Goal: Task Accomplishment & Management: Use online tool/utility

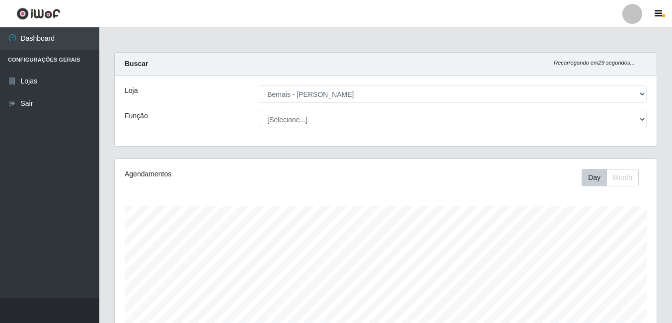
select select "230"
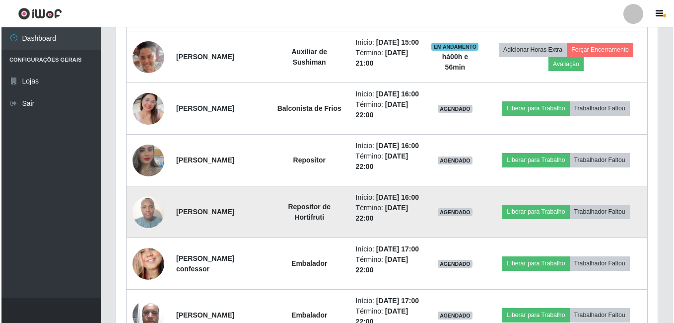
scroll to position [557, 0]
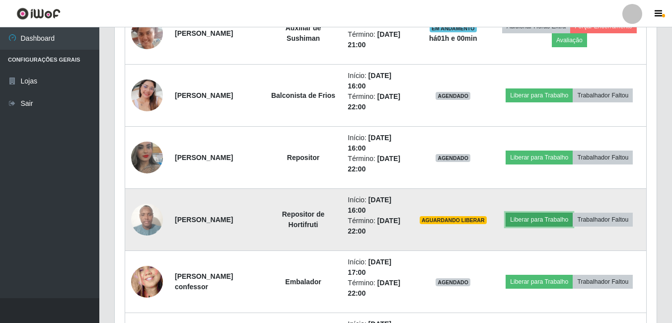
click at [550, 222] on button "Liberar para Trabalho" at bounding box center [538, 219] width 67 height 14
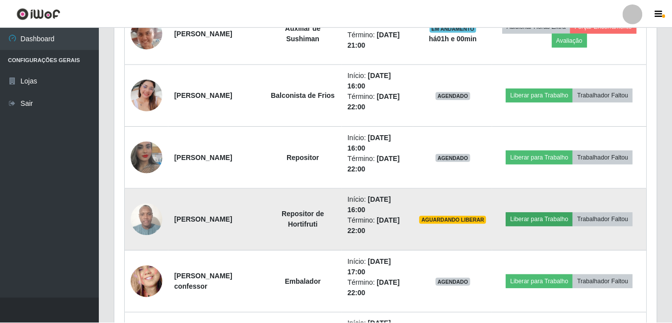
scroll to position [206, 537]
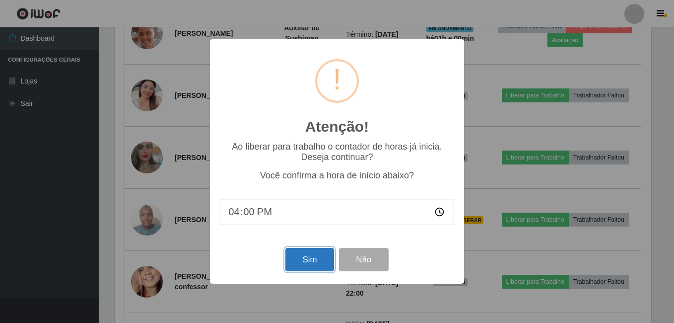
click at [314, 250] on button "Sim" at bounding box center [309, 259] width 48 height 23
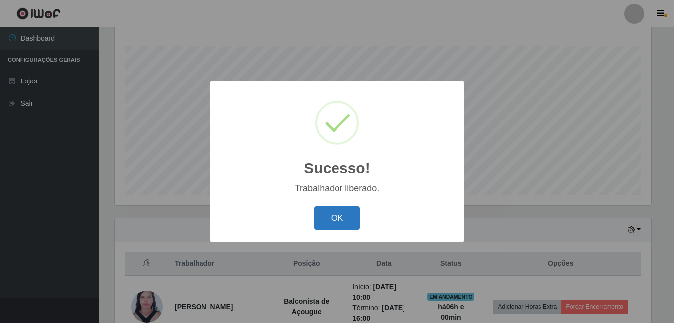
click at [336, 221] on button "OK" at bounding box center [337, 217] width 46 height 23
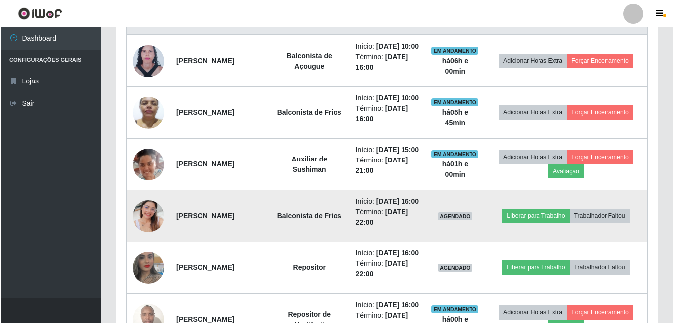
scroll to position [458, 0]
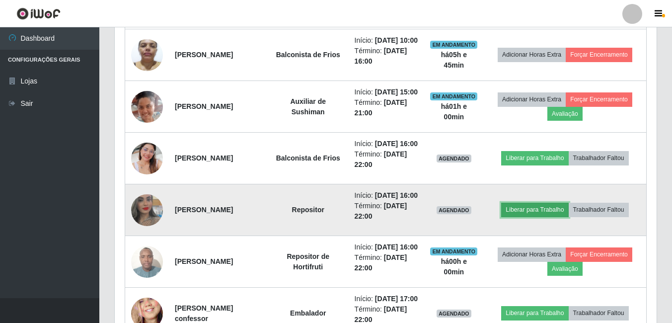
click at [530, 216] on button "Liberar para Trabalho" at bounding box center [534, 210] width 67 height 14
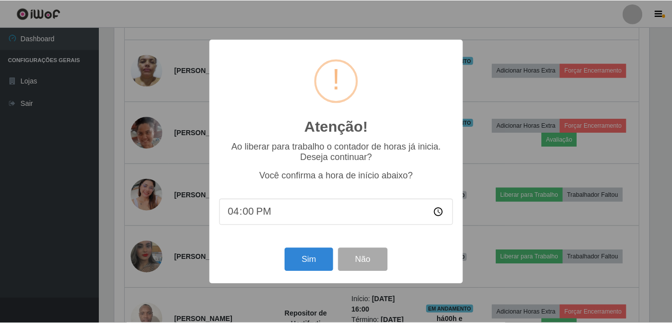
scroll to position [206, 537]
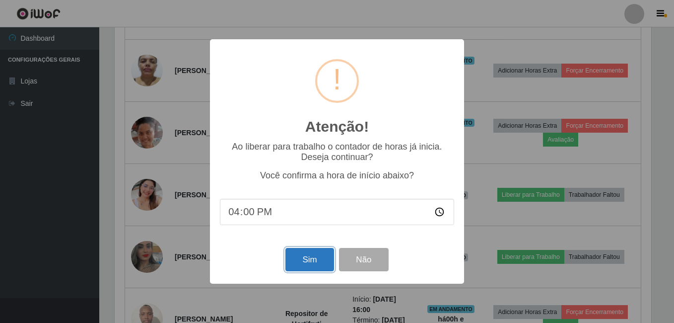
click at [313, 261] on button "Sim" at bounding box center [309, 259] width 48 height 23
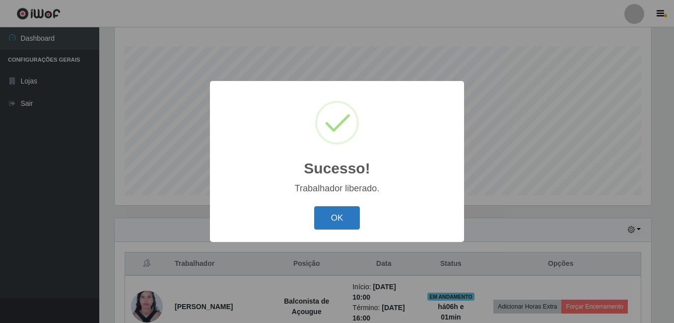
click at [332, 217] on button "OK" at bounding box center [337, 217] width 46 height 23
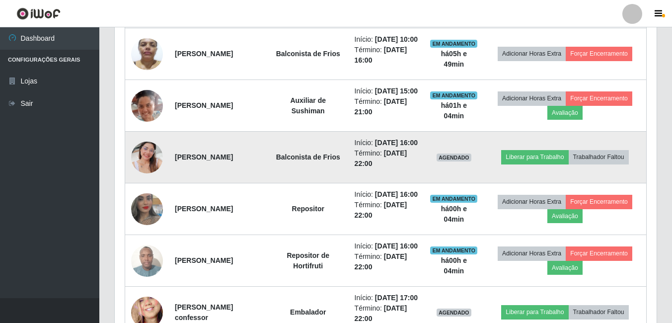
scroll to position [458, 0]
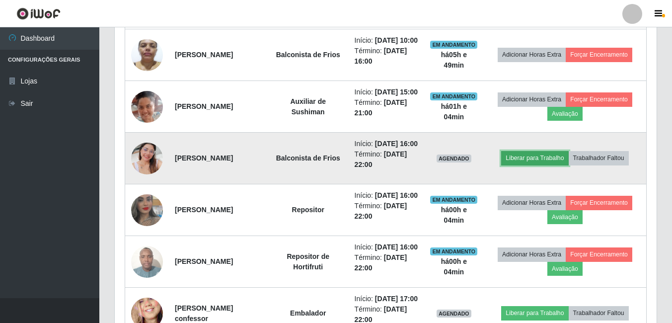
click at [547, 165] on button "Liberar para Trabalho" at bounding box center [534, 158] width 67 height 14
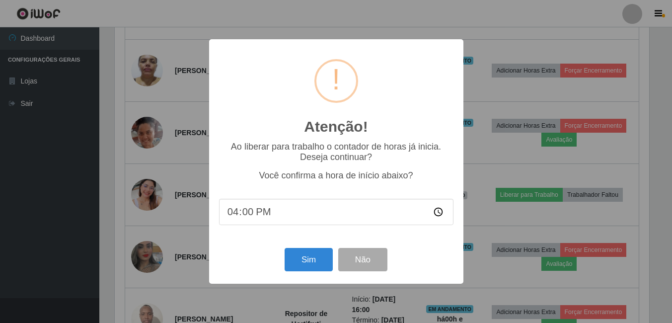
scroll to position [206, 537]
click at [310, 253] on button "Sim" at bounding box center [309, 259] width 48 height 23
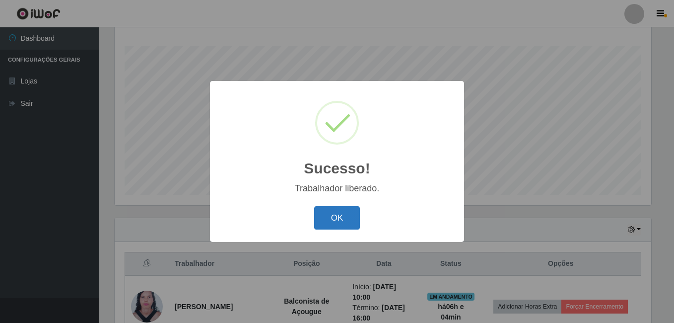
click at [337, 216] on button "OK" at bounding box center [337, 217] width 46 height 23
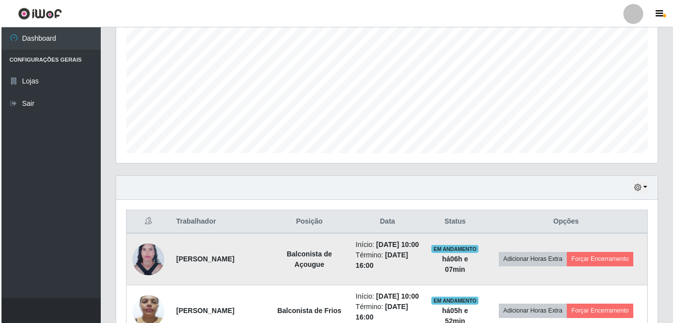
scroll to position [259, 0]
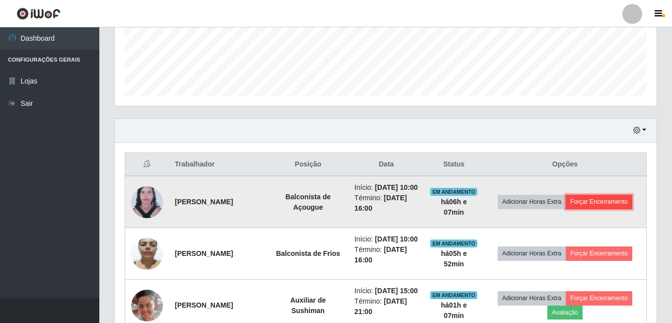
click at [601, 208] on button "Forçar Encerramento" at bounding box center [598, 202] width 67 height 14
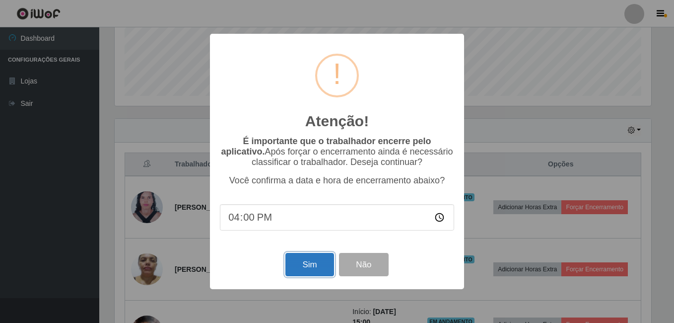
click at [302, 259] on button "Sim" at bounding box center [309, 264] width 48 height 23
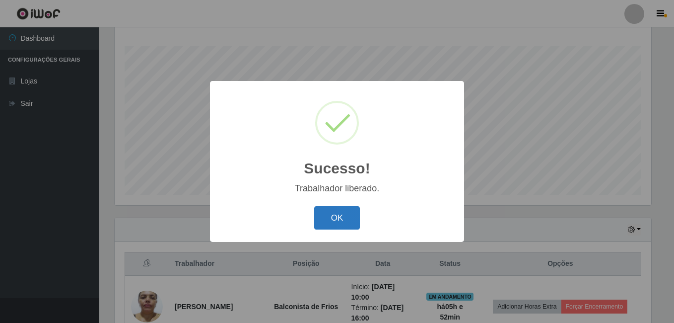
click at [343, 224] on button "OK" at bounding box center [337, 217] width 46 height 23
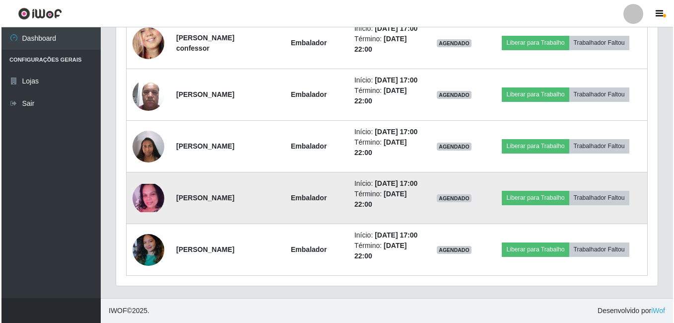
scroll to position [780, 0]
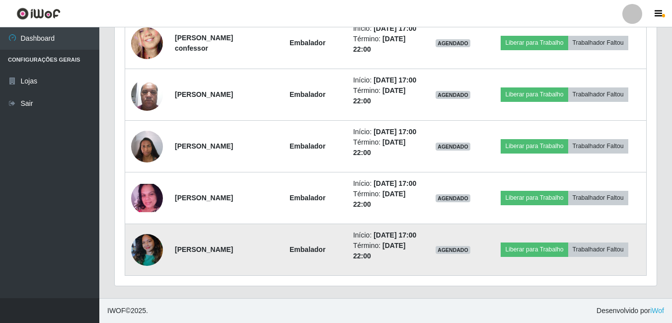
click at [147, 252] on img at bounding box center [147, 249] width 32 height 42
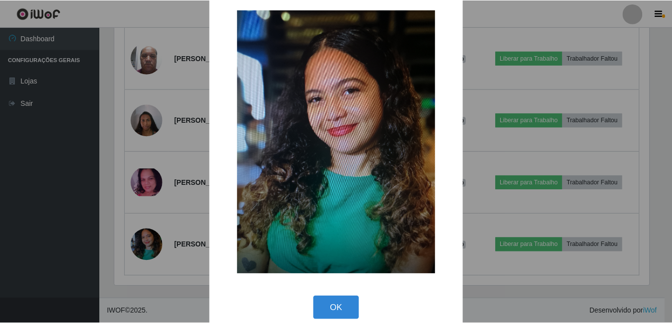
scroll to position [28, 0]
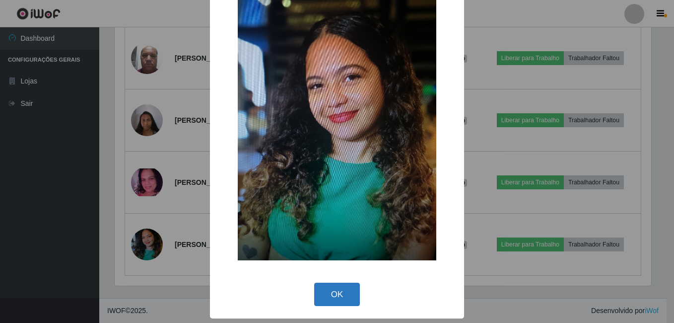
click at [348, 286] on button "OK" at bounding box center [337, 293] width 46 height 23
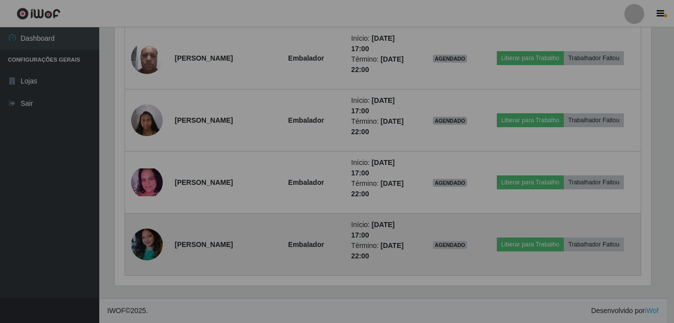
scroll to position [206, 542]
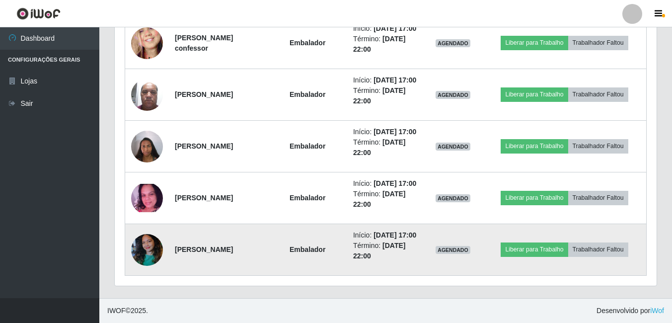
click at [142, 248] on img at bounding box center [147, 249] width 32 height 42
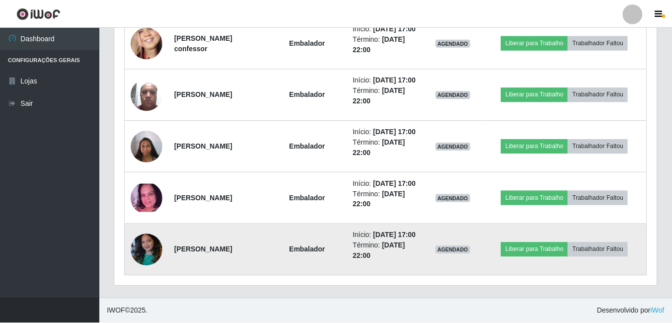
scroll to position [206, 537]
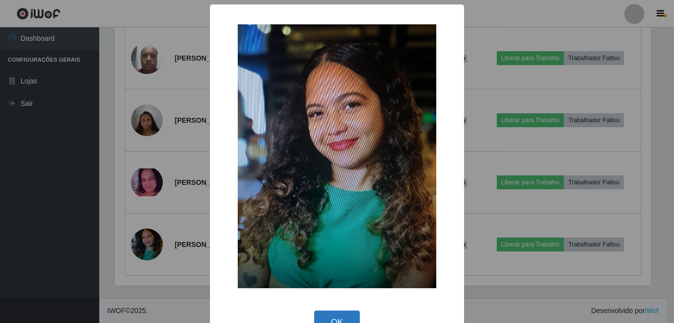
click at [323, 316] on button "OK" at bounding box center [337, 321] width 46 height 23
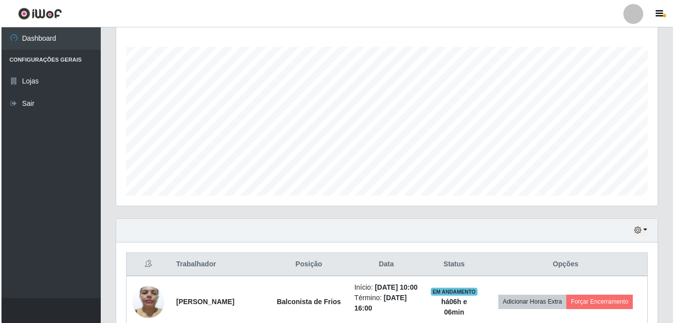
scroll to position [234, 0]
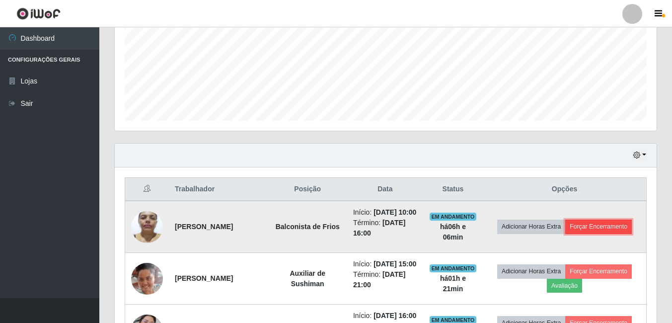
click at [594, 229] on button "Forçar Encerramento" at bounding box center [598, 226] width 67 height 14
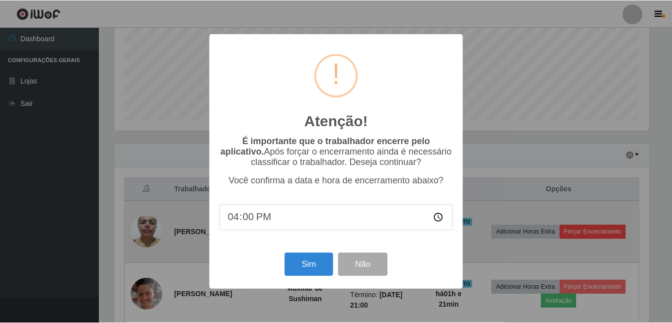
scroll to position [206, 537]
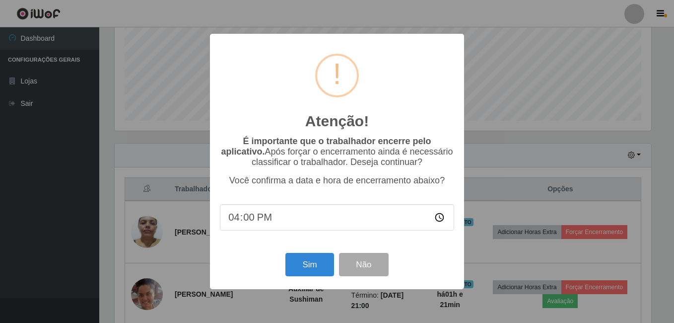
click at [369, 251] on div "Atenção! × É importante que o trabalhador encerre pelo aplicativo. Após forçar …" at bounding box center [337, 161] width 254 height 255
click at [371, 268] on button "Não" at bounding box center [363, 264] width 49 height 23
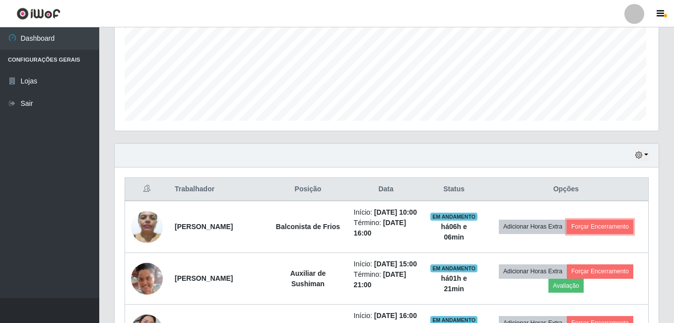
scroll to position [206, 542]
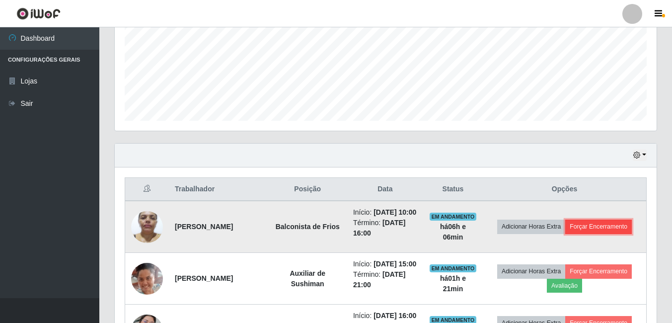
click at [594, 231] on button "Forçar Encerramento" at bounding box center [598, 226] width 67 height 14
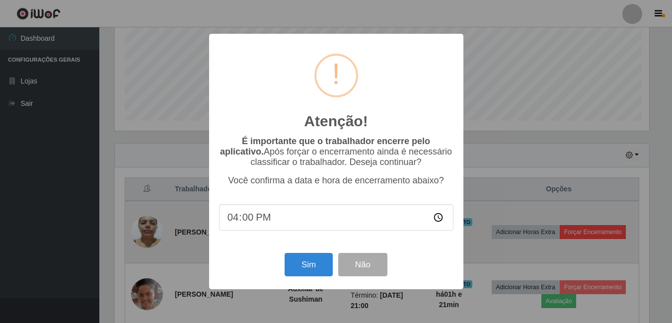
scroll to position [206, 537]
type input "16:18"
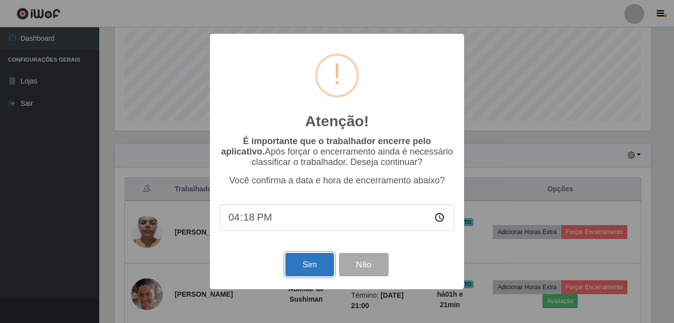
click at [308, 269] on button "Sim" at bounding box center [309, 264] width 48 height 23
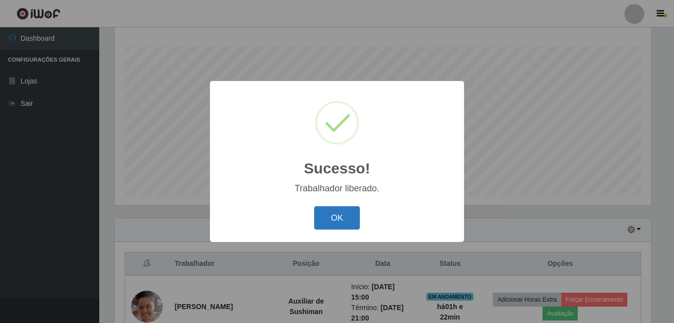
click at [336, 214] on button "OK" at bounding box center [337, 217] width 46 height 23
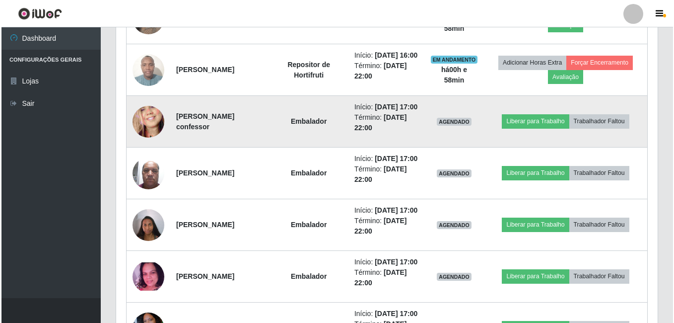
scroll to position [596, 0]
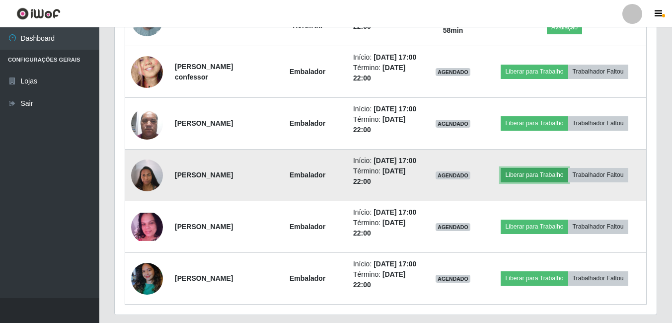
click at [544, 182] on button "Liberar para Trabalho" at bounding box center [533, 175] width 67 height 14
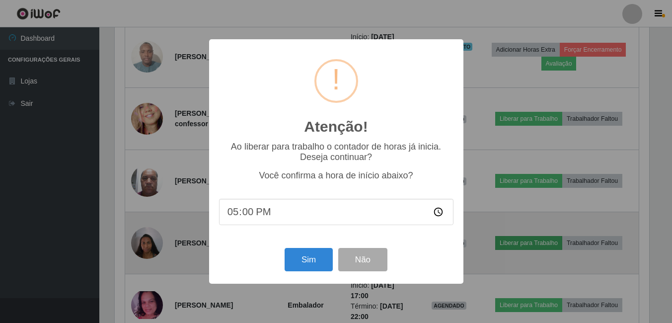
scroll to position [206, 537]
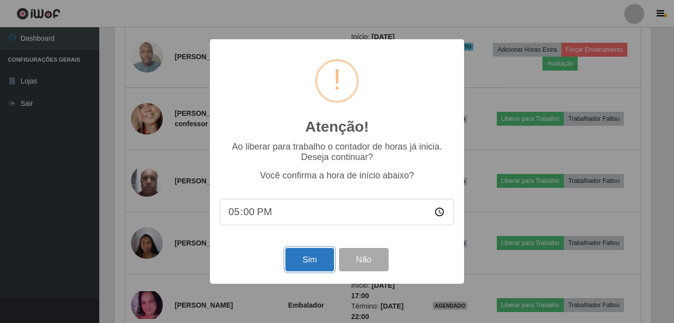
click at [317, 263] on button "Sim" at bounding box center [309, 259] width 48 height 23
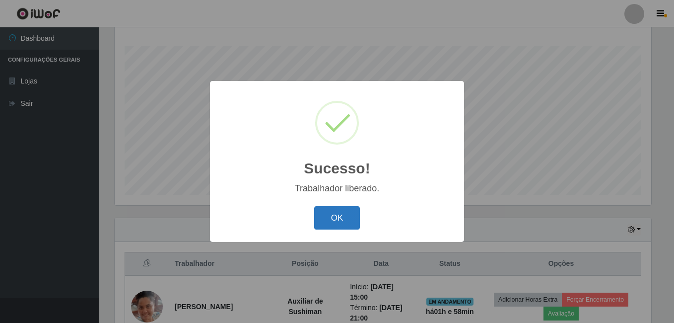
click at [355, 215] on button "OK" at bounding box center [337, 217] width 46 height 23
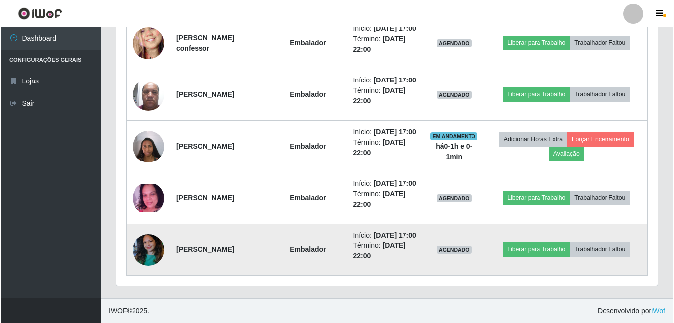
scroll to position [706, 0]
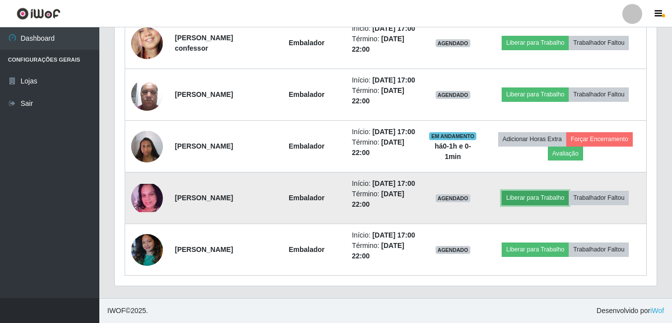
click at [551, 197] on button "Liberar para Trabalho" at bounding box center [534, 198] width 67 height 14
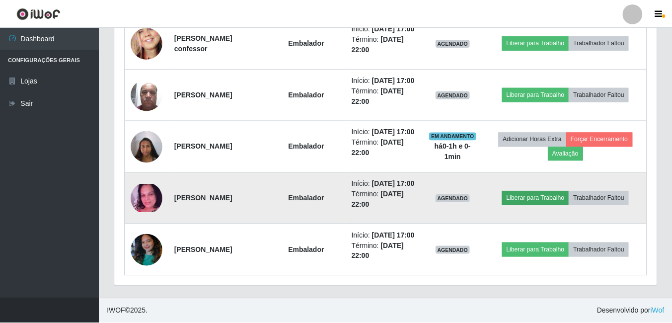
scroll to position [206, 537]
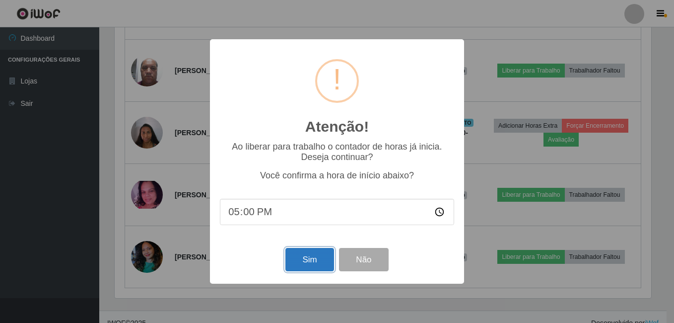
click at [301, 262] on button "Sim" at bounding box center [309, 259] width 48 height 23
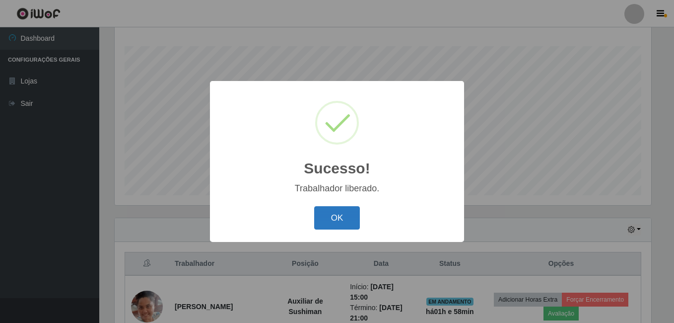
click at [344, 221] on button "OK" at bounding box center [337, 217] width 46 height 23
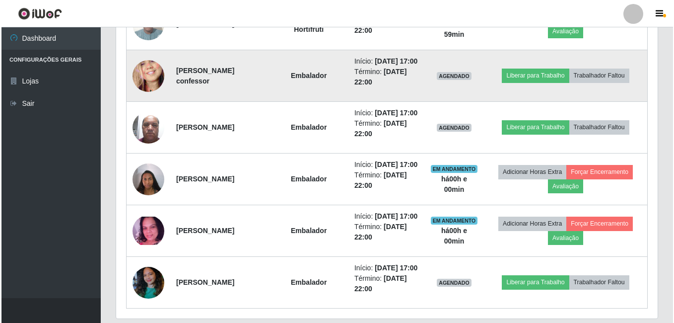
scroll to position [569, 0]
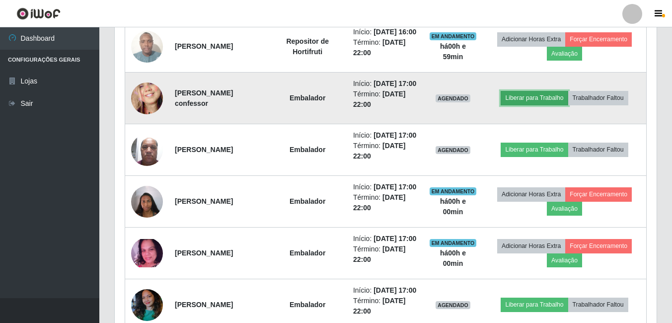
click at [540, 105] on button "Liberar para Trabalho" at bounding box center [533, 98] width 67 height 14
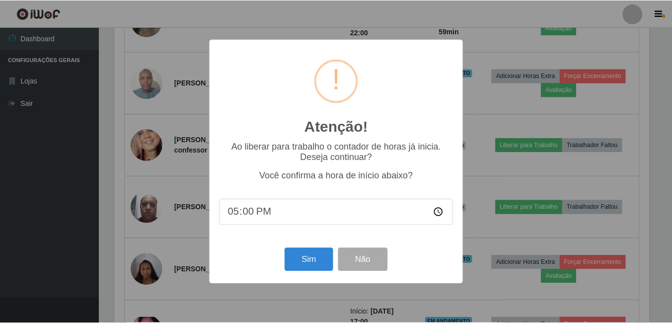
scroll to position [206, 537]
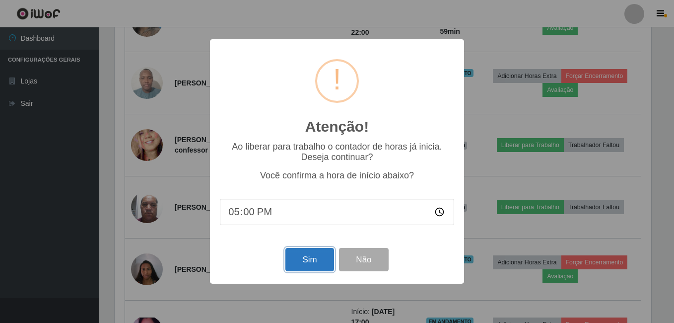
click at [311, 257] on button "Sim" at bounding box center [309, 259] width 48 height 23
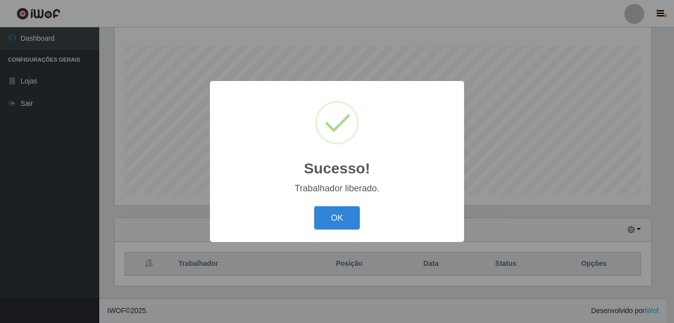
click at [343, 235] on div "Sucesso! × Trabalhador liberado. OK Cancel" at bounding box center [337, 161] width 254 height 161
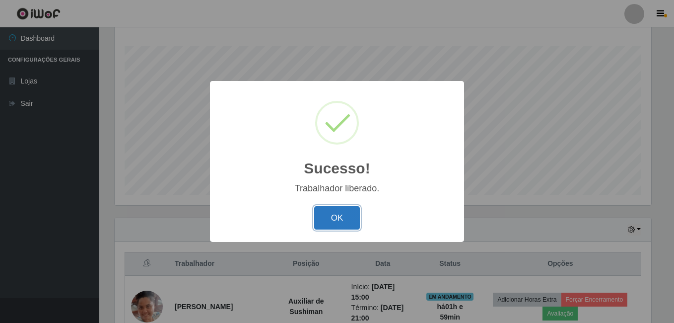
click at [342, 222] on button "OK" at bounding box center [337, 217] width 46 height 23
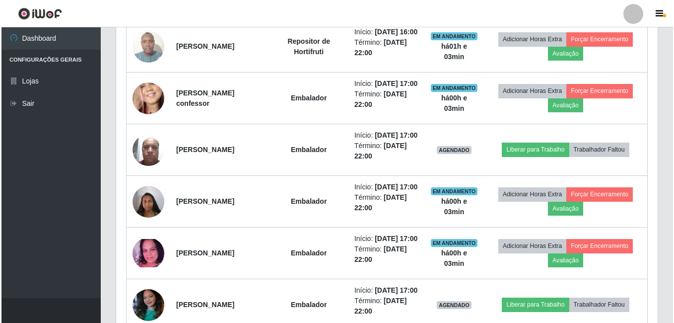
scroll to position [619, 0]
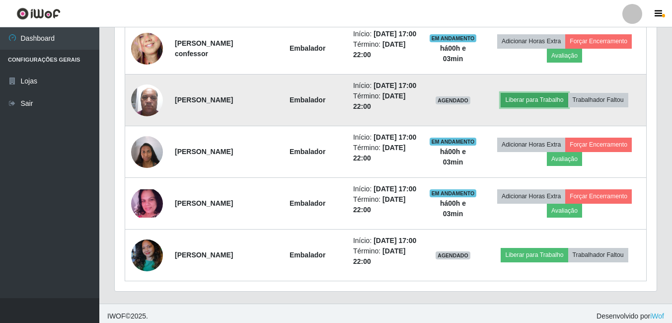
click at [525, 107] on button "Liberar para Trabalho" at bounding box center [533, 100] width 67 height 14
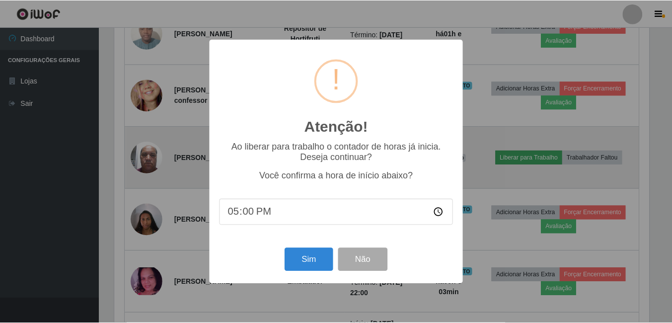
scroll to position [206, 537]
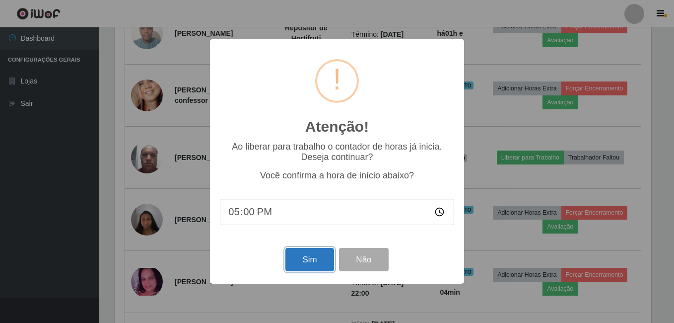
click at [308, 267] on button "Sim" at bounding box center [309, 259] width 48 height 23
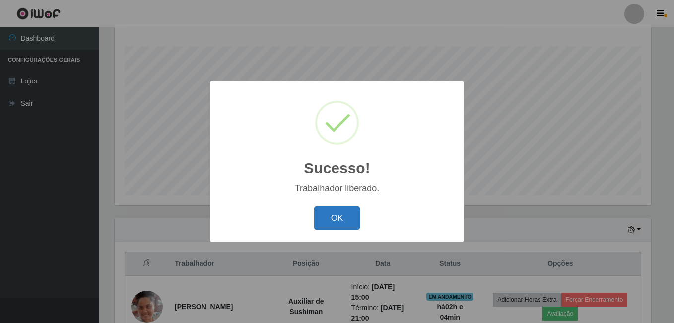
click at [335, 214] on button "OK" at bounding box center [337, 217] width 46 height 23
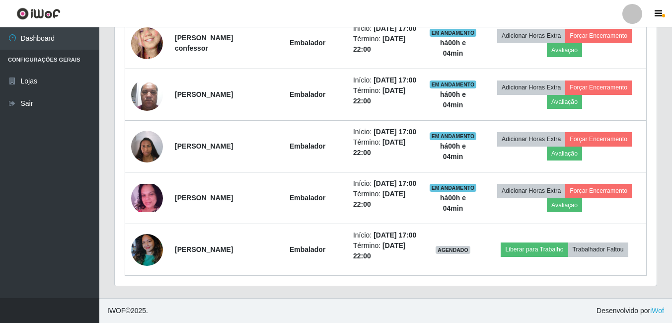
scroll to position [718, 0]
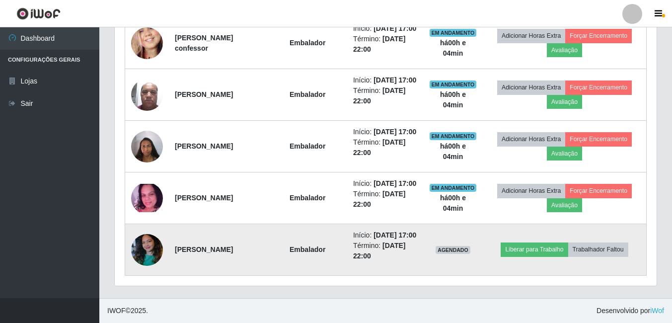
click at [140, 241] on img at bounding box center [147, 249] width 32 height 42
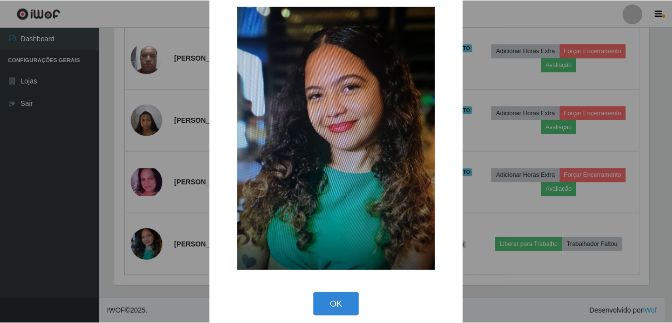
scroll to position [28, 0]
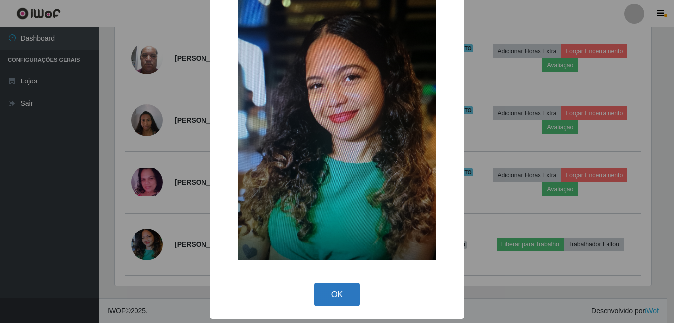
click at [332, 292] on button "OK" at bounding box center [337, 293] width 46 height 23
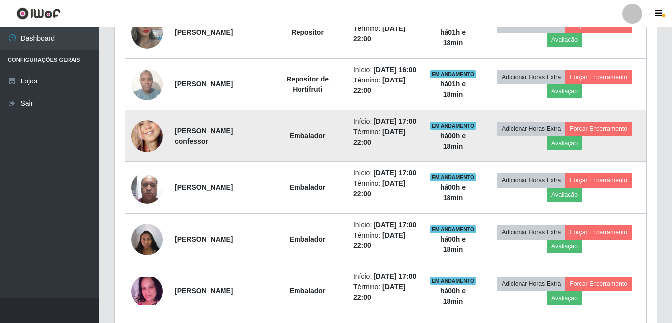
scroll to position [718, 0]
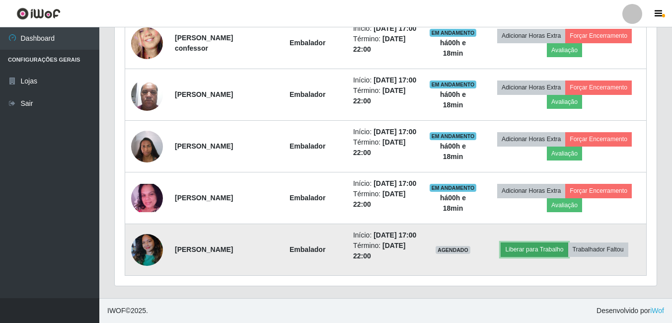
click at [522, 243] on button "Liberar para Trabalho" at bounding box center [533, 249] width 67 height 14
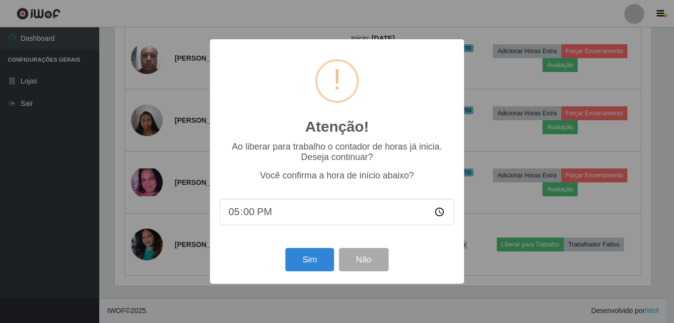
click at [289, 222] on input "17:00" at bounding box center [337, 212] width 234 height 26
click at [247, 216] on input "17:00" at bounding box center [337, 212] width 234 height 26
type input "17:14"
click at [304, 258] on button "Sim" at bounding box center [309, 259] width 48 height 23
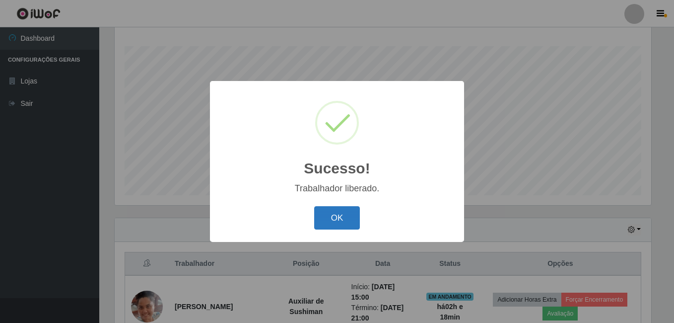
click at [350, 226] on button "OK" at bounding box center [337, 217] width 46 height 23
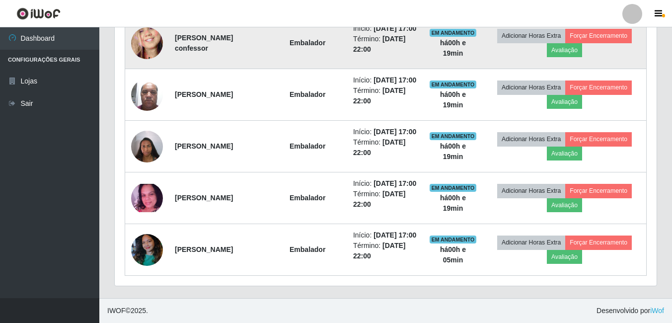
scroll to position [718, 0]
